Goal: Task Accomplishment & Management: Manage account settings

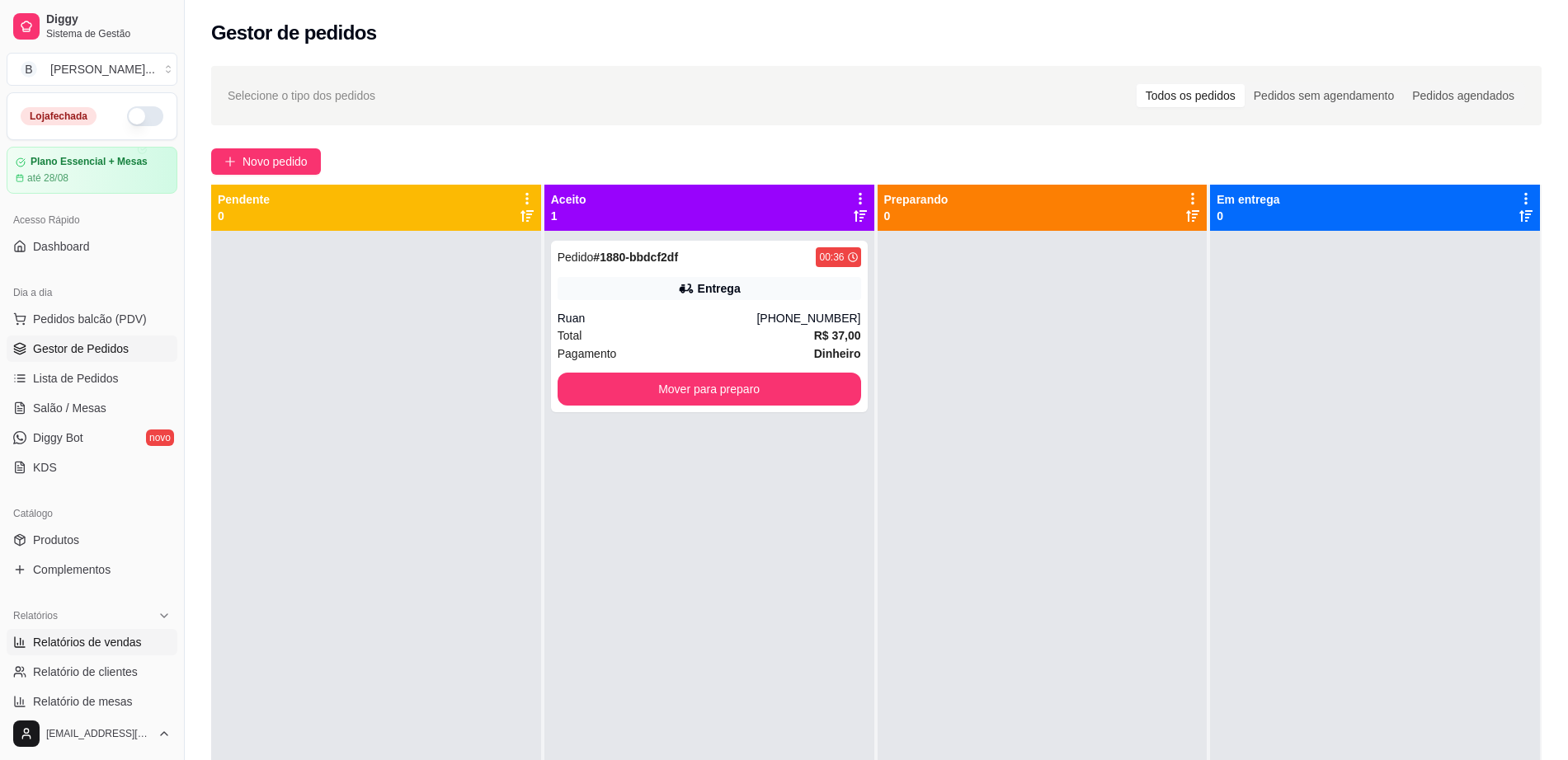
click at [139, 647] on link "Relatórios de vendas" at bounding box center [92, 642] width 171 height 26
select select "ALL"
select select "0"
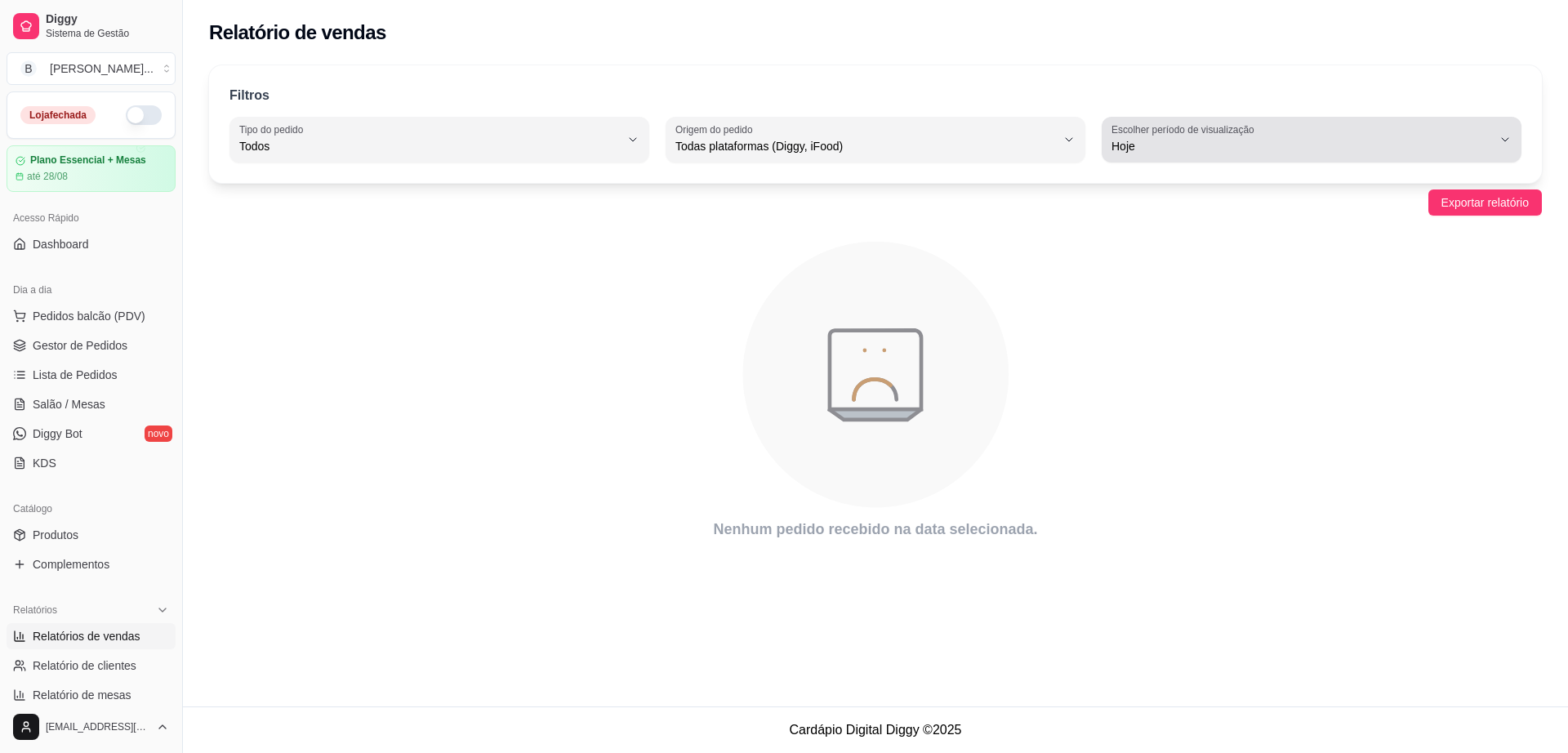
click at [1231, 144] on span "Hoje" at bounding box center [1302, 145] width 381 height 16
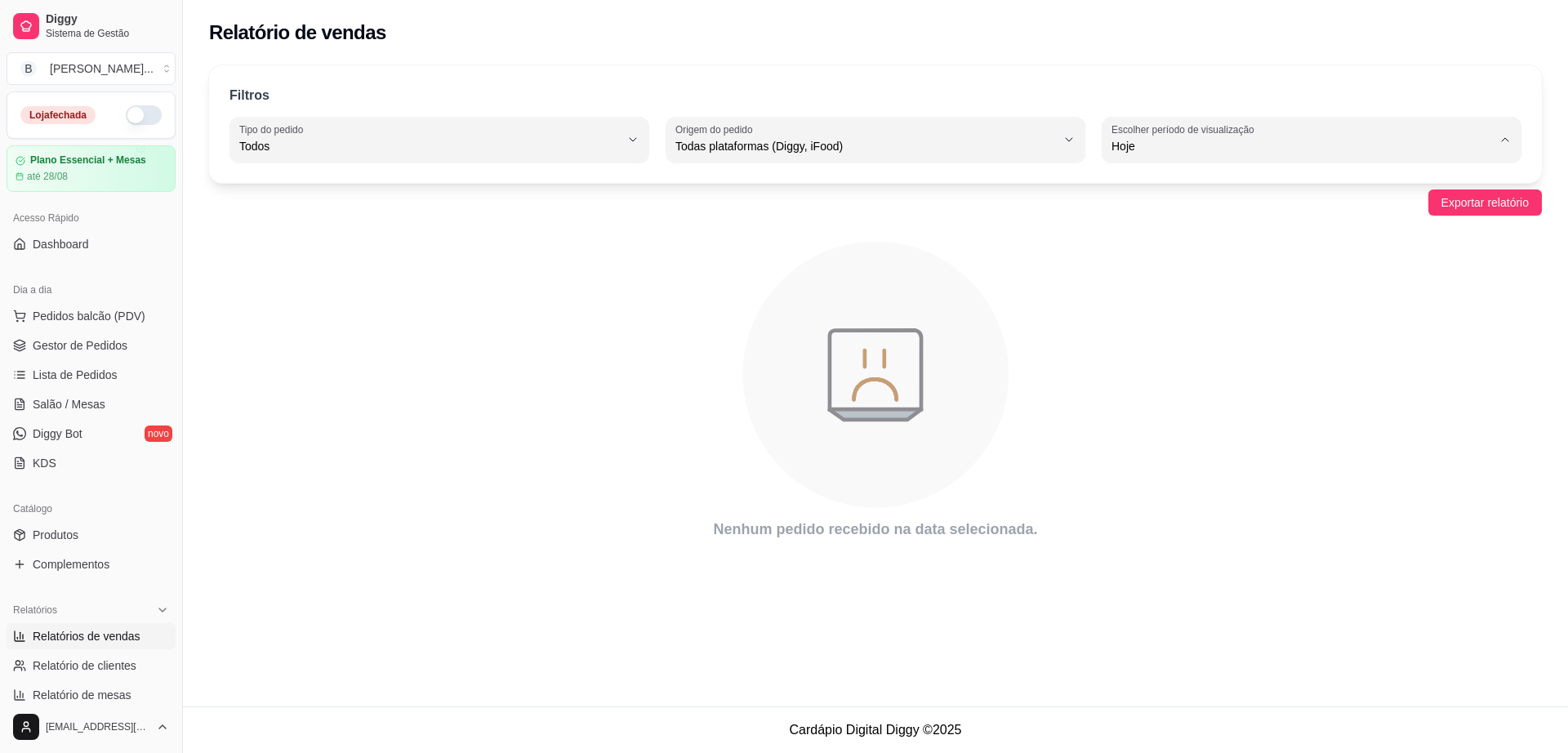
click at [1210, 192] on span "Hoje" at bounding box center [1304, 185] width 362 height 15
click at [1225, 156] on button "Escolher período de visualização Hoje" at bounding box center [1311, 139] width 420 height 46
click at [1192, 224] on li "Ontem" at bounding box center [1312, 212] width 390 height 25
type input "1"
select select "1"
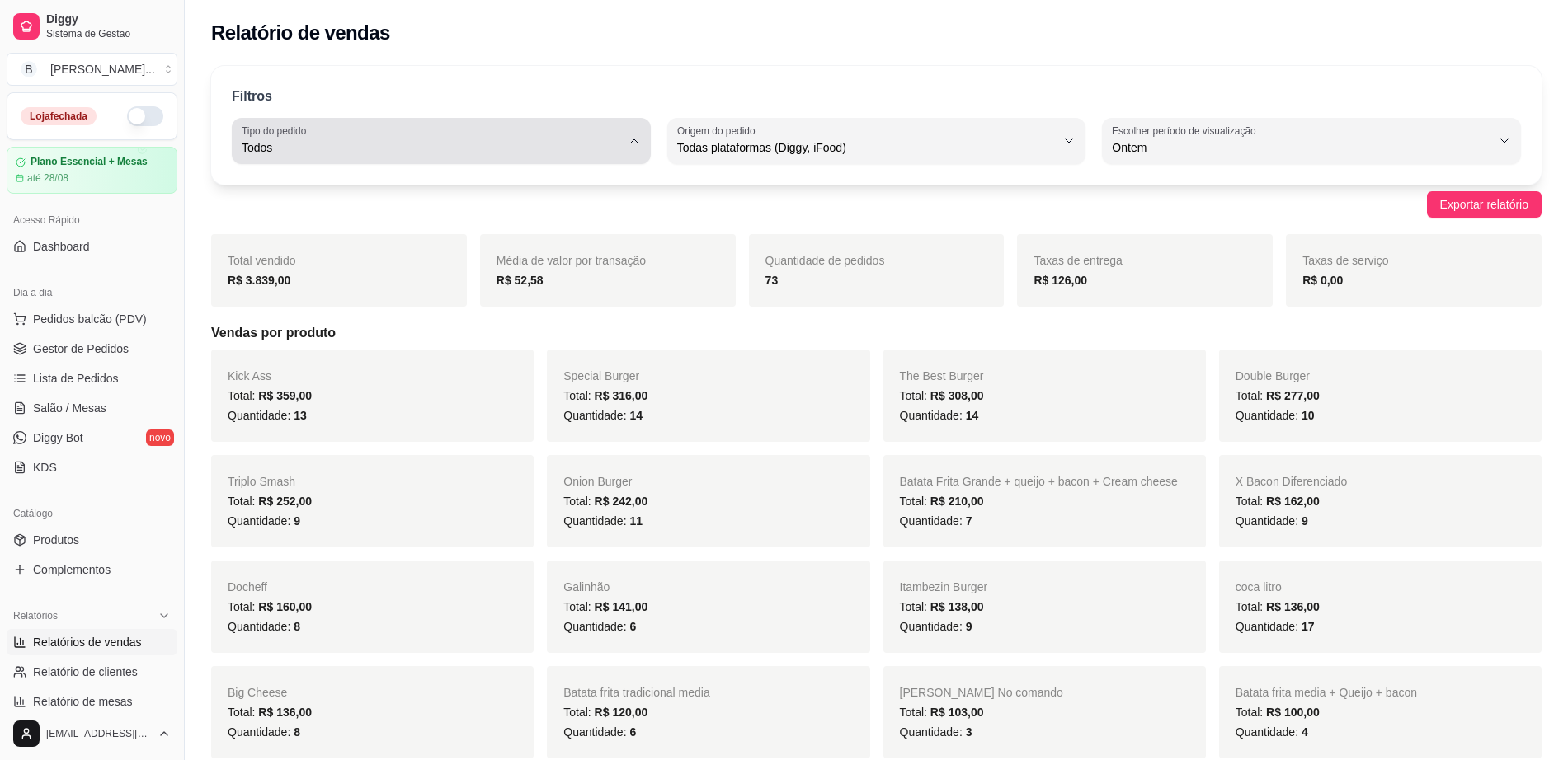
click at [430, 147] on span "Todos" at bounding box center [431, 147] width 380 height 16
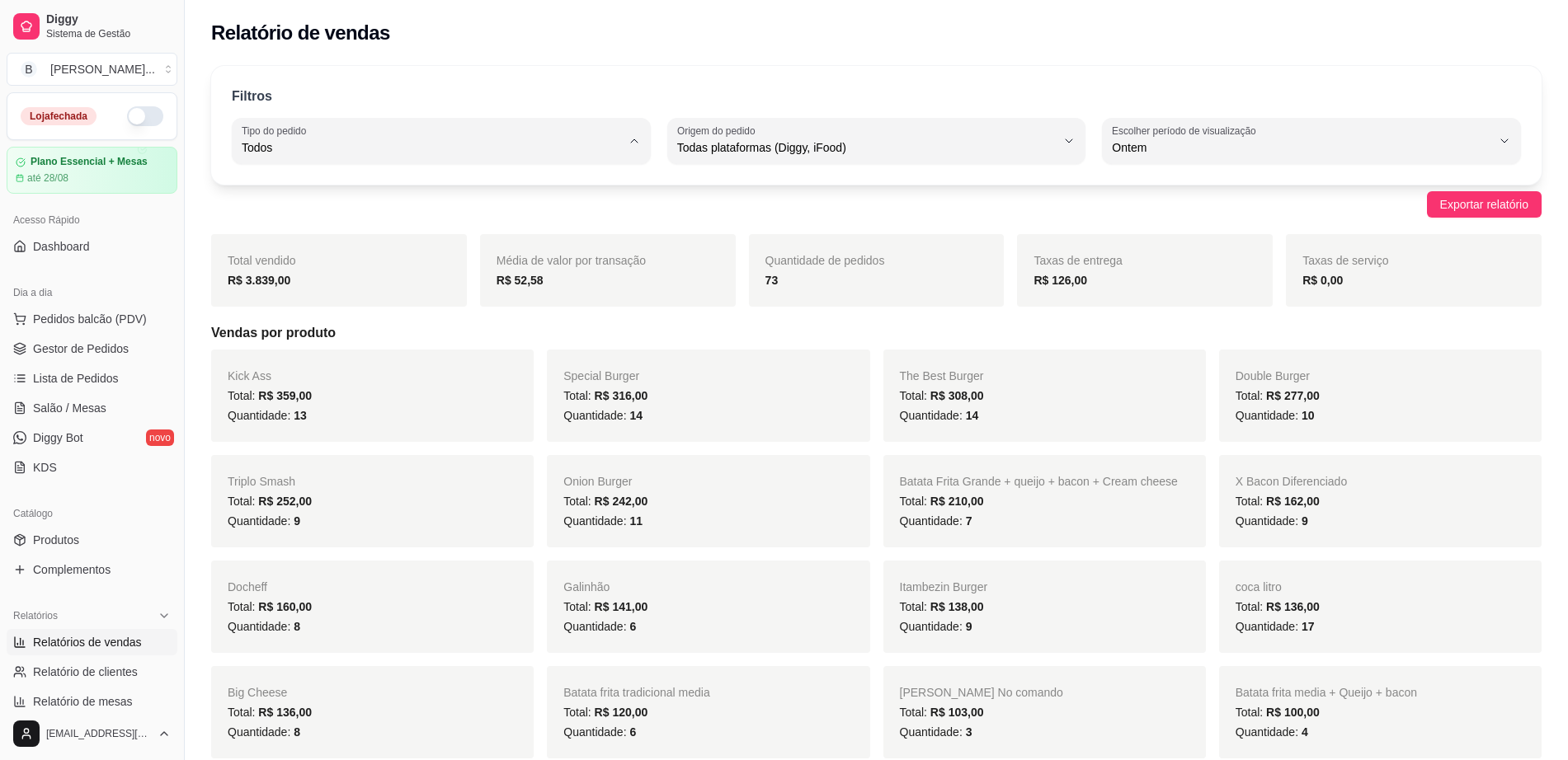
click at [404, 216] on span "Entrega" at bounding box center [433, 214] width 360 height 15
type input "DELIVERY"
select select "DELIVERY"
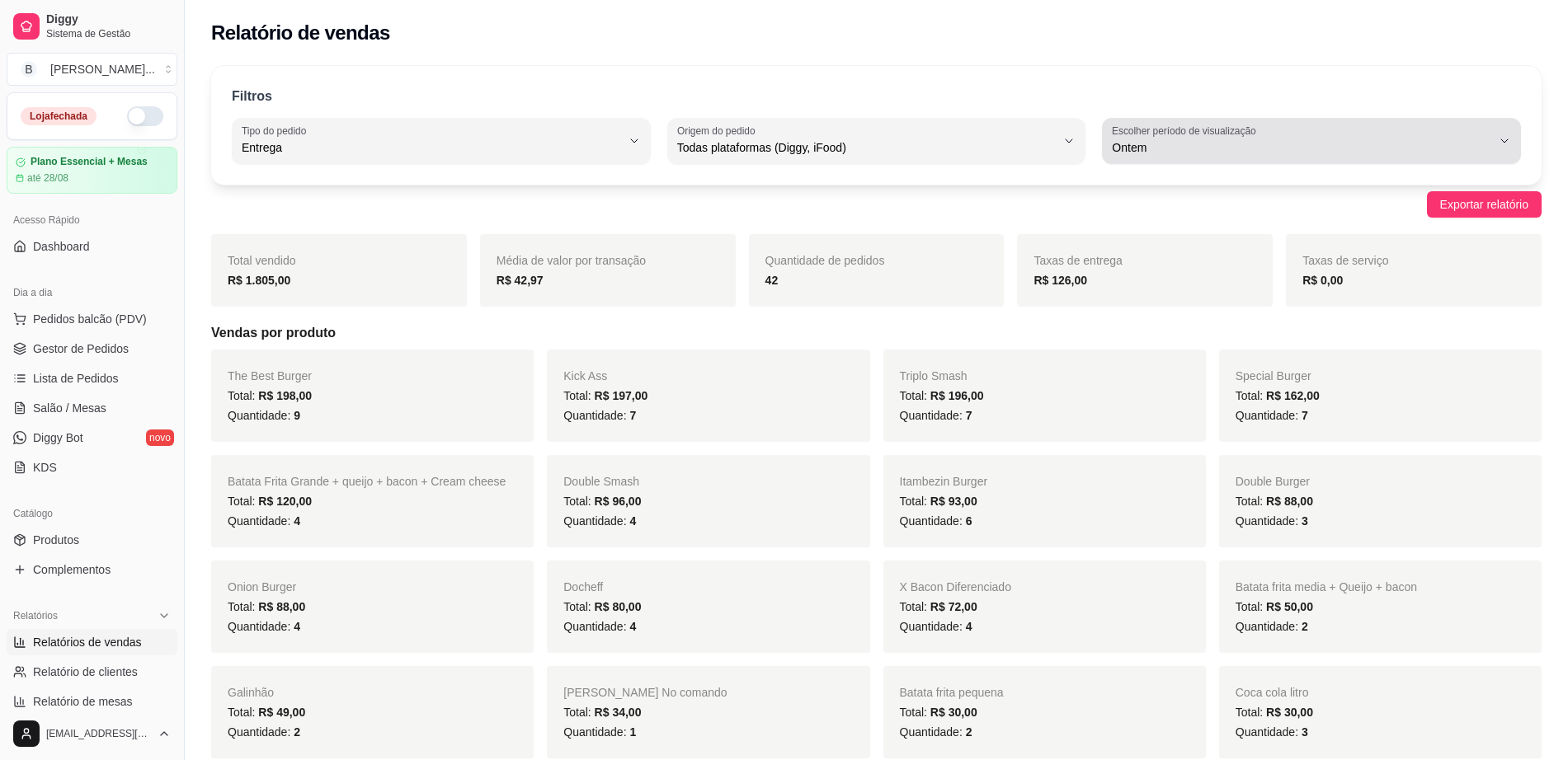
click at [1251, 136] on label "Escolher período de visualização" at bounding box center [1186, 131] width 149 height 14
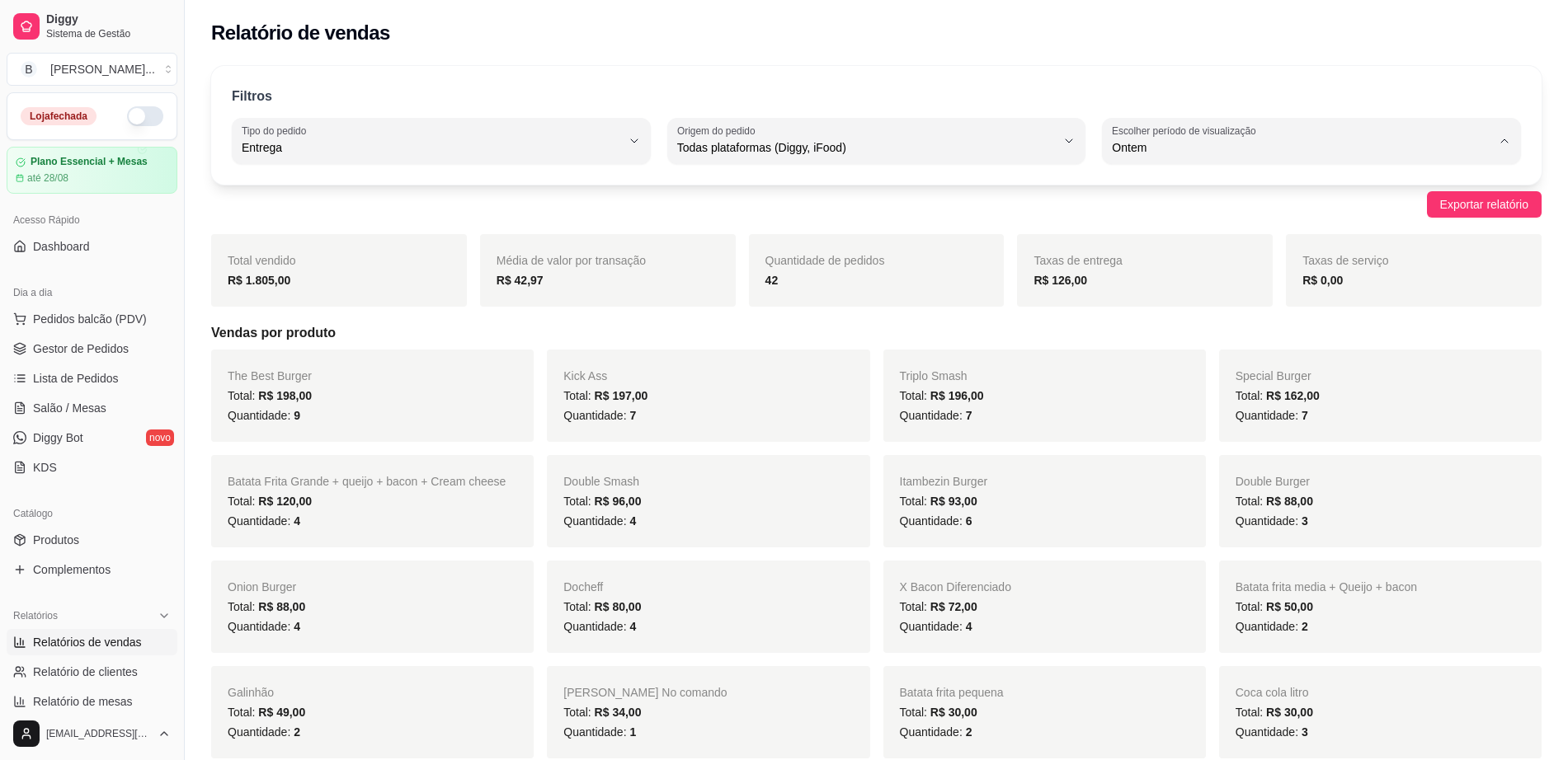
click at [1217, 190] on span "Hoje" at bounding box center [1304, 187] width 360 height 15
type input "0"
select select "0"
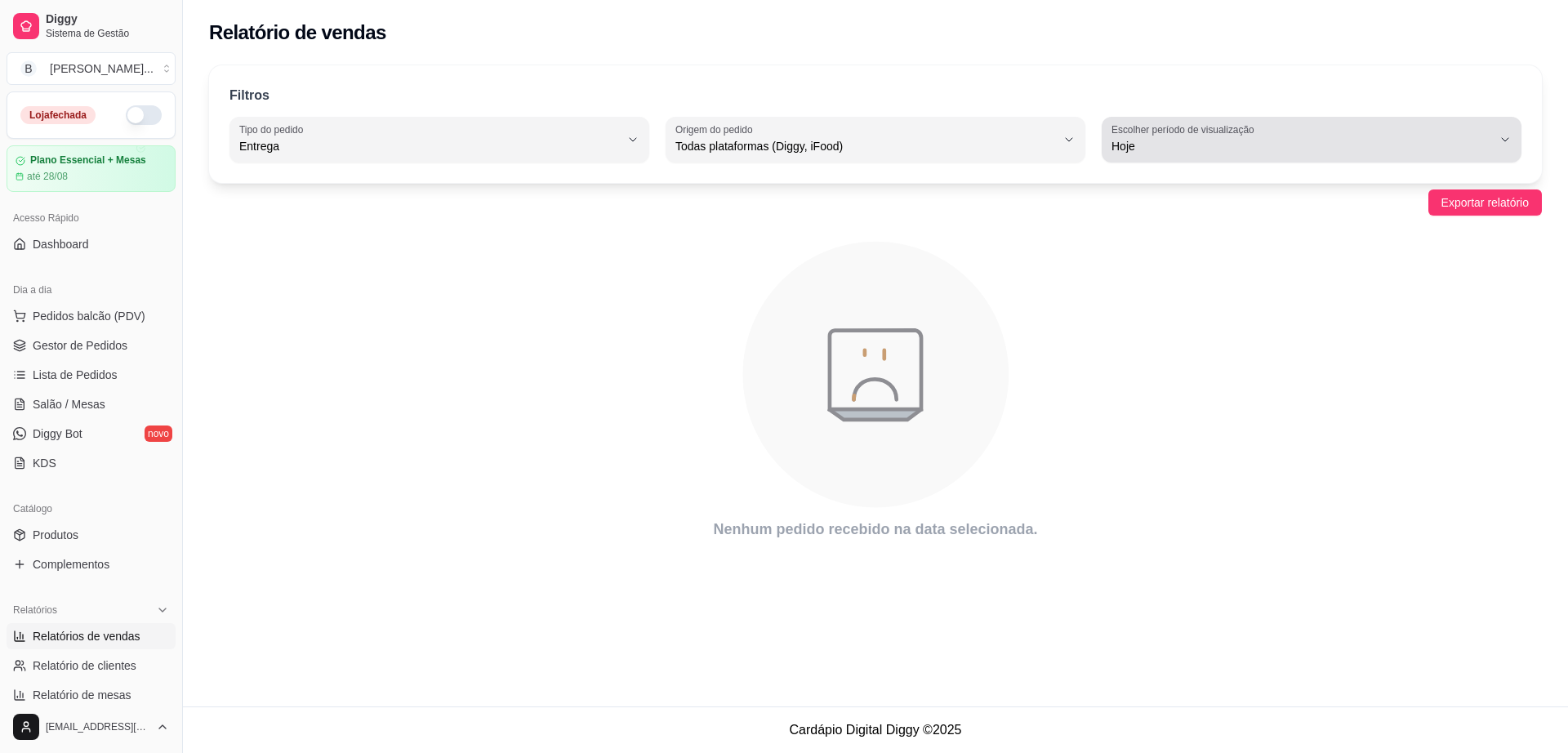
click at [1155, 145] on span "Hoje" at bounding box center [1302, 145] width 381 height 16
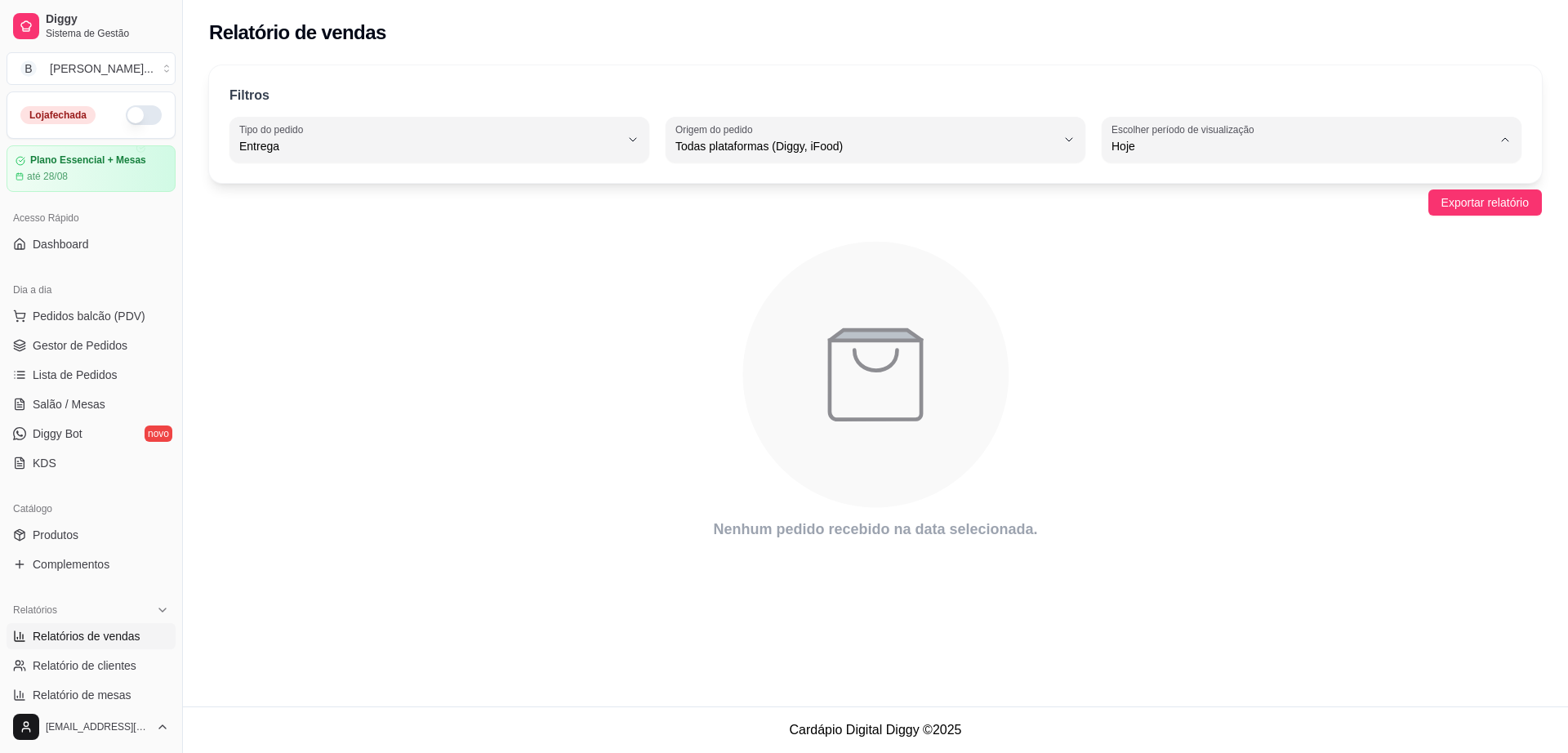
click at [468, 319] on icon "animation" at bounding box center [875, 375] width 1333 height 286
click at [1372, 310] on icon "animation" at bounding box center [875, 375] width 1333 height 286
click at [1353, 162] on div "Filtros DELIVERY Tipo do pedido Todos Entrega Retirada Mesa Consumo local Tipo …" at bounding box center [875, 123] width 1333 height 117
click at [1352, 154] on span "Hoje" at bounding box center [1302, 145] width 381 height 16
click at [1175, 341] on li "Customizado" at bounding box center [1312, 346] width 390 height 25
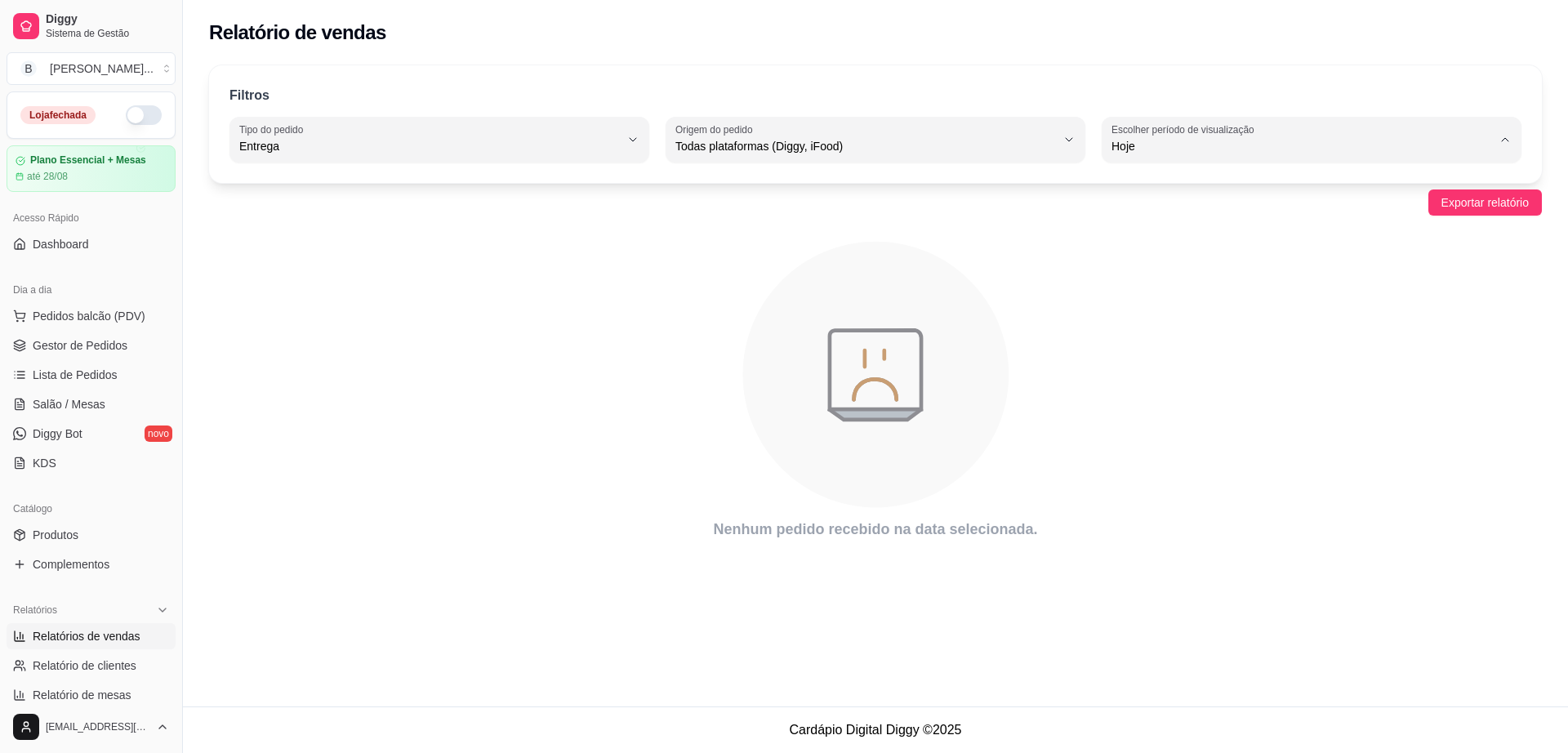
type input "-1"
select select "-1"
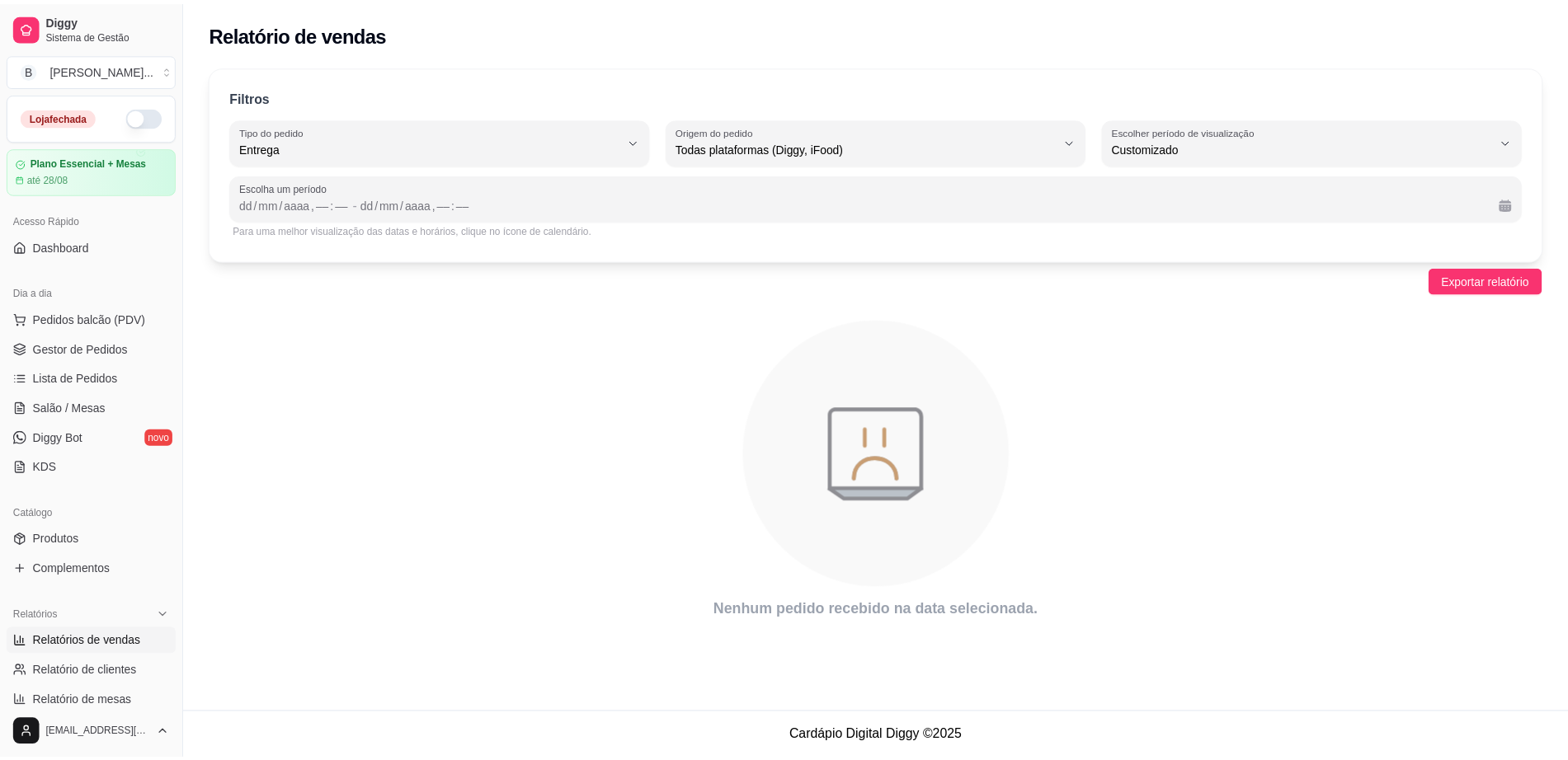
scroll to position [15, 0]
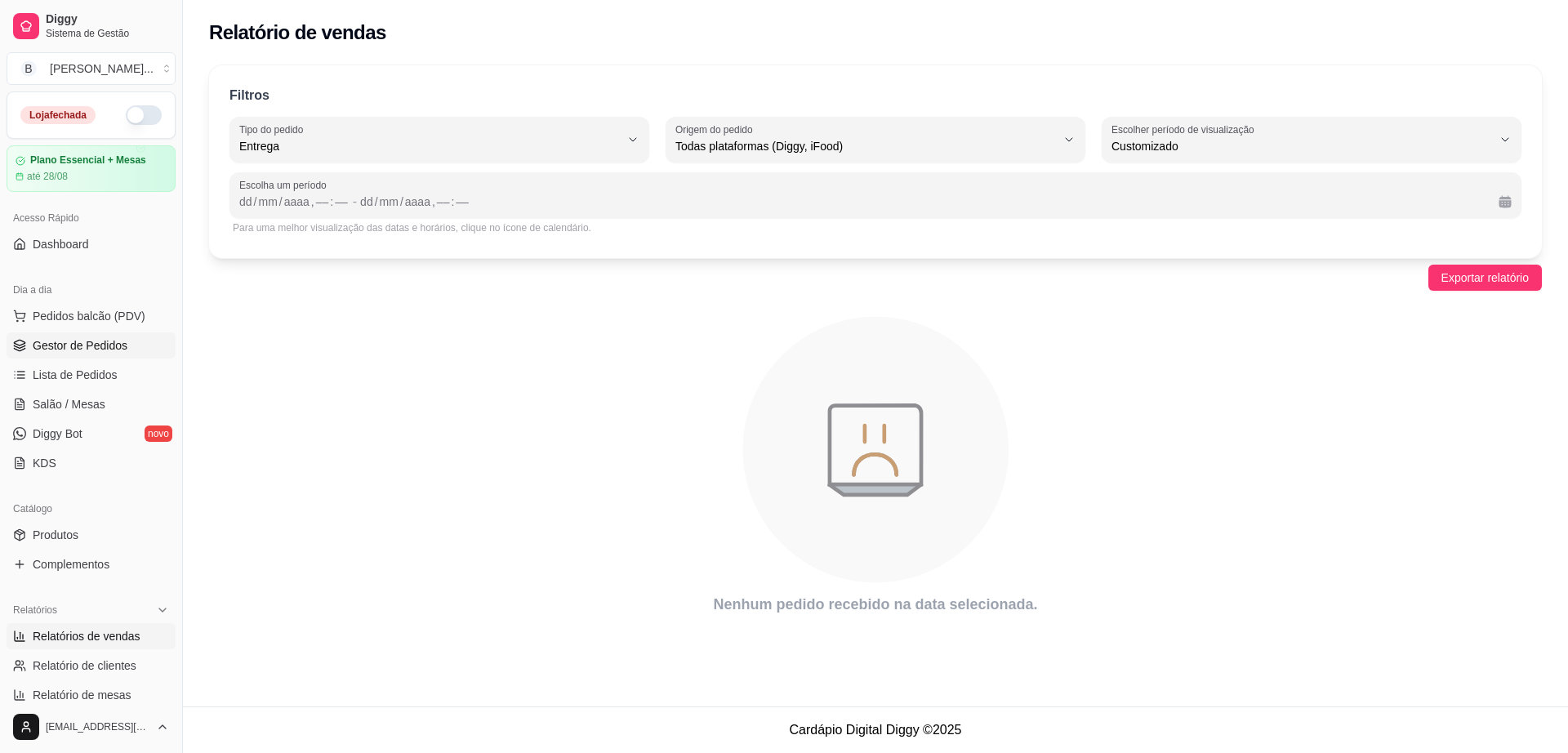
click at [83, 342] on span "Gestor de Pedidos" at bounding box center [80, 345] width 95 height 16
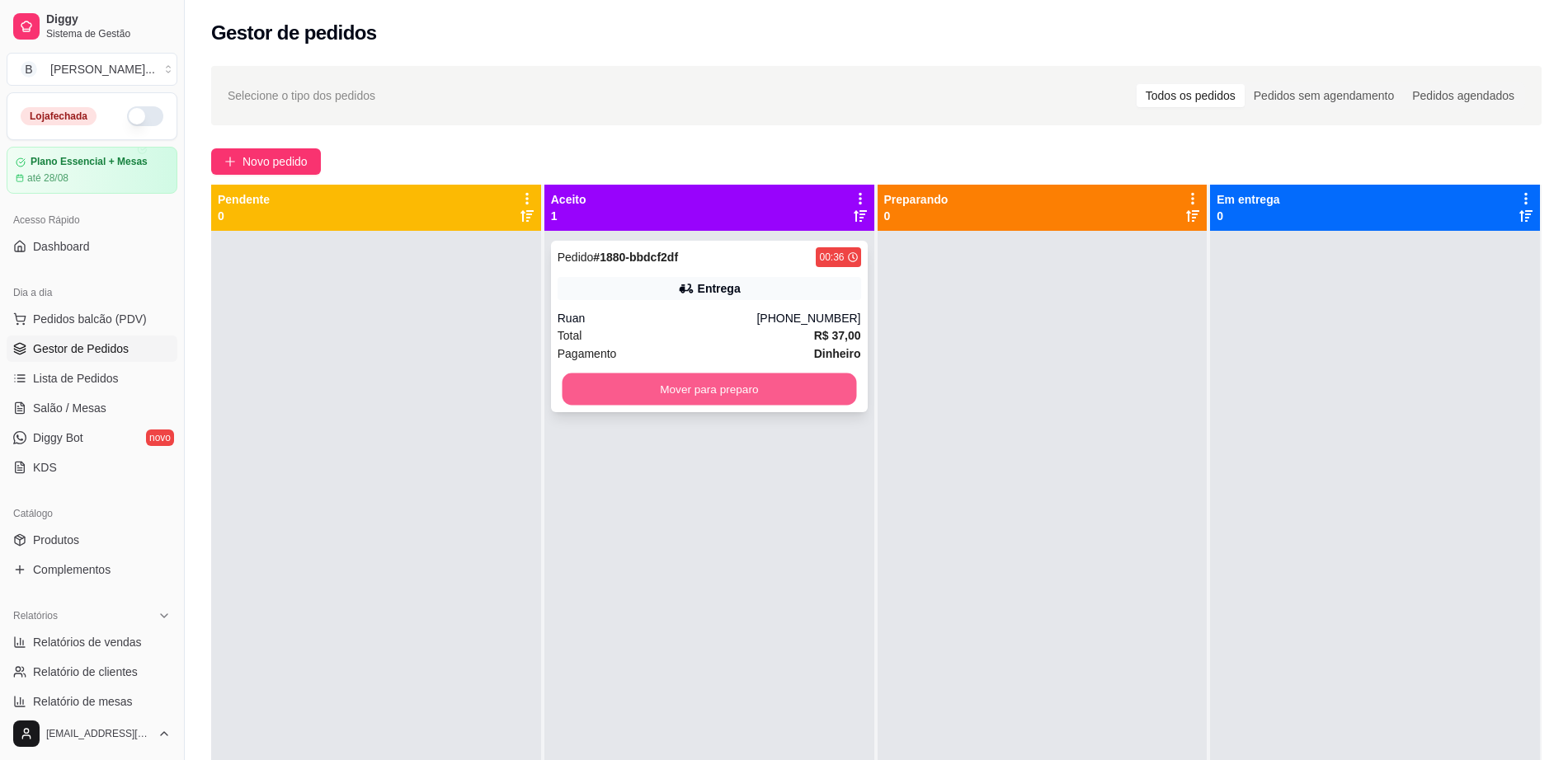
click at [787, 396] on button "Mover para preparo" at bounding box center [708, 390] width 294 height 32
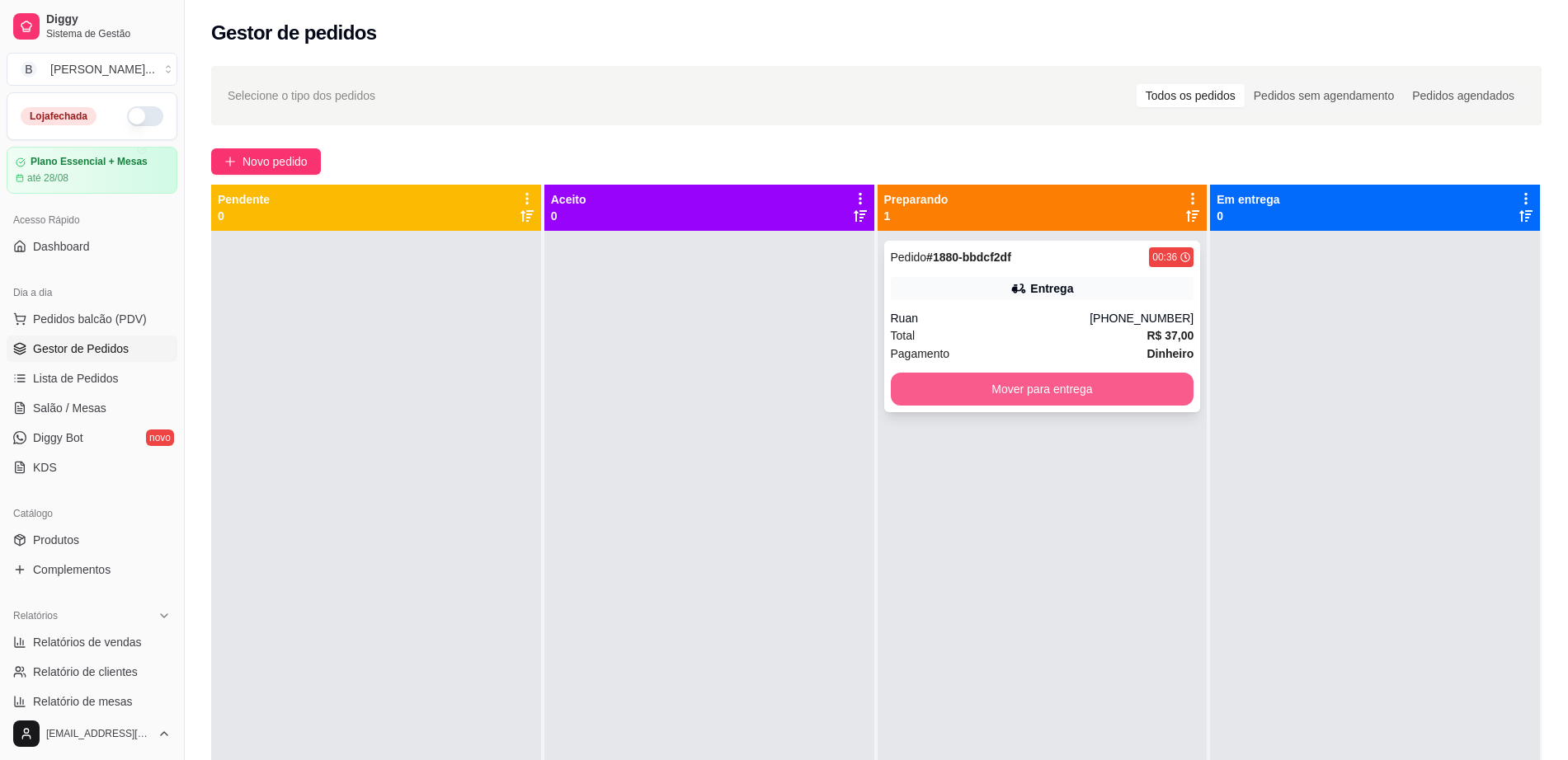
click at [1106, 404] on button "Mover para entrega" at bounding box center [1042, 389] width 304 height 33
click at [959, 390] on button "Mover para entrega" at bounding box center [1042, 390] width 294 height 32
